Goal: Check status: Check status

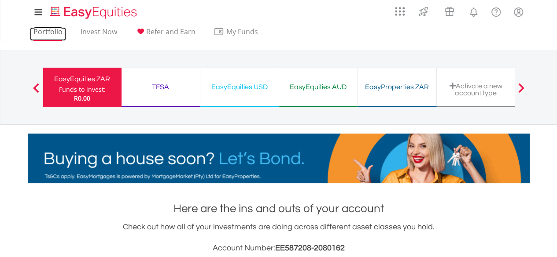
scroll to position [84, 167]
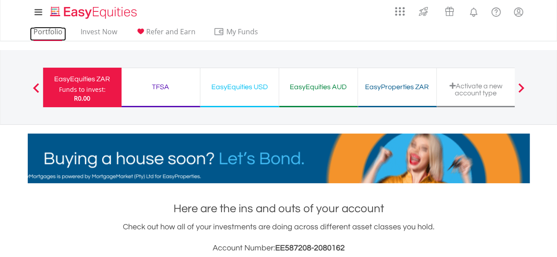
drag, startPoint x: 0, startPoint y: 0, endPoint x: 53, endPoint y: 30, distance: 61.1
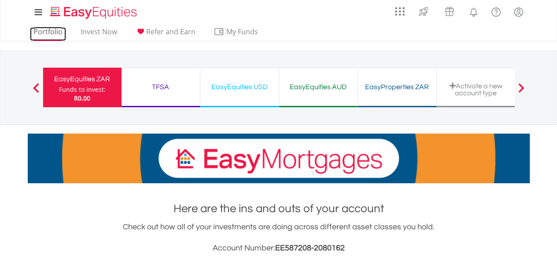
click at [53, 30] on link "Portfolio" at bounding box center [48, 34] width 36 height 14
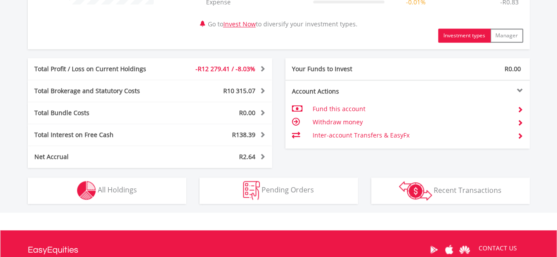
scroll to position [428, 0]
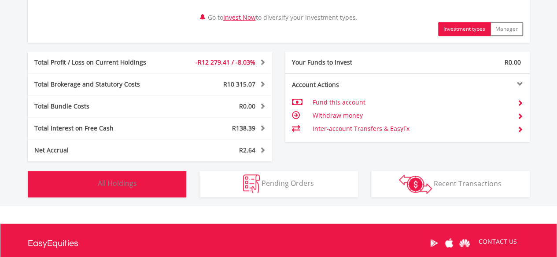
click at [128, 184] on span "All Holdings" at bounding box center [117, 184] width 39 height 10
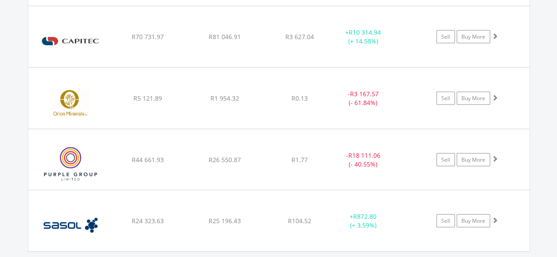
scroll to position [810, 0]
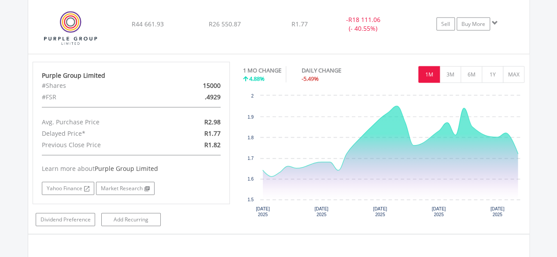
scroll to position [961, 0]
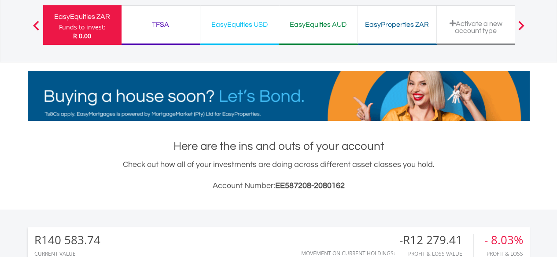
scroll to position [0, 0]
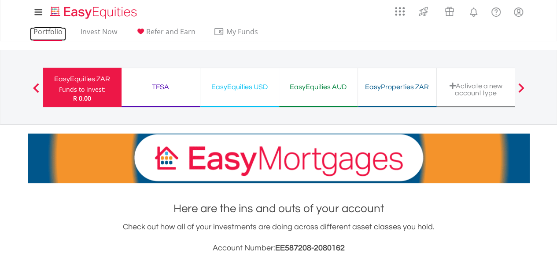
click at [44, 33] on link "Portfolio" at bounding box center [48, 34] width 36 height 14
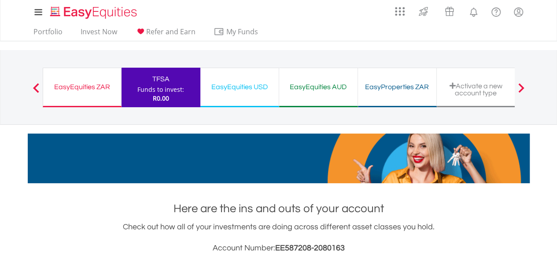
scroll to position [84, 167]
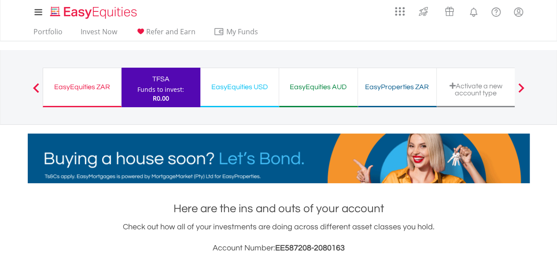
click at [90, 89] on div "EasyEquities ZAR" at bounding box center [81, 87] width 67 height 12
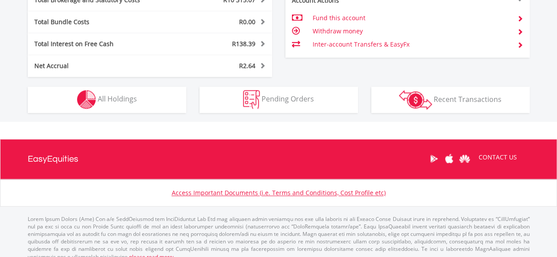
scroll to position [521, 0]
